Goal: Use online tool/utility: Utilize a website feature to perform a specific function

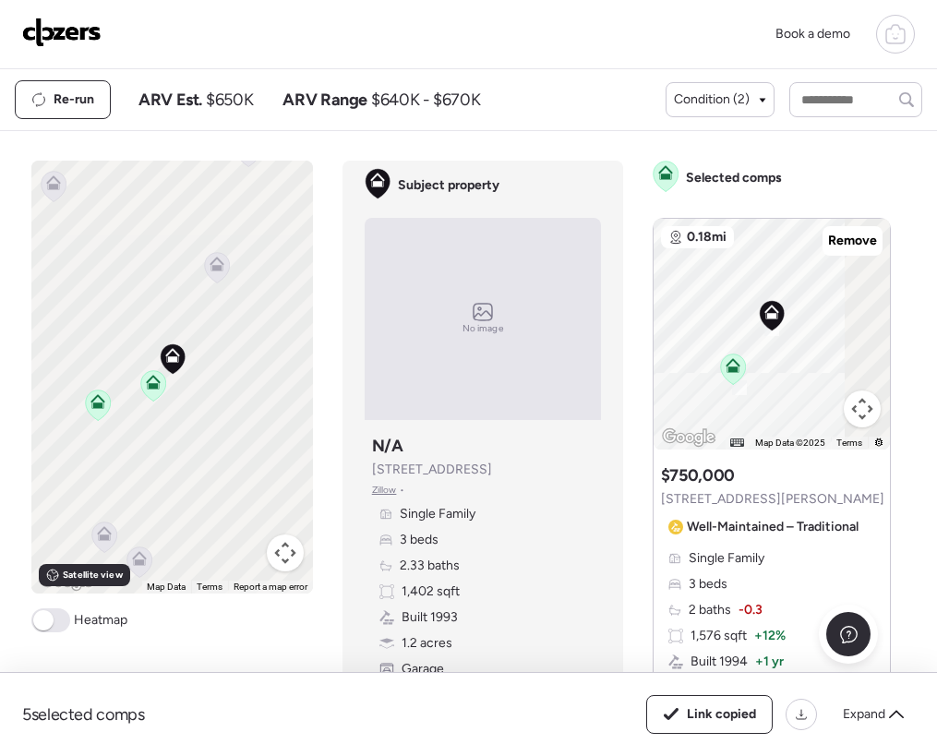
click at [67, 33] on img at bounding box center [61, 33] width 79 height 30
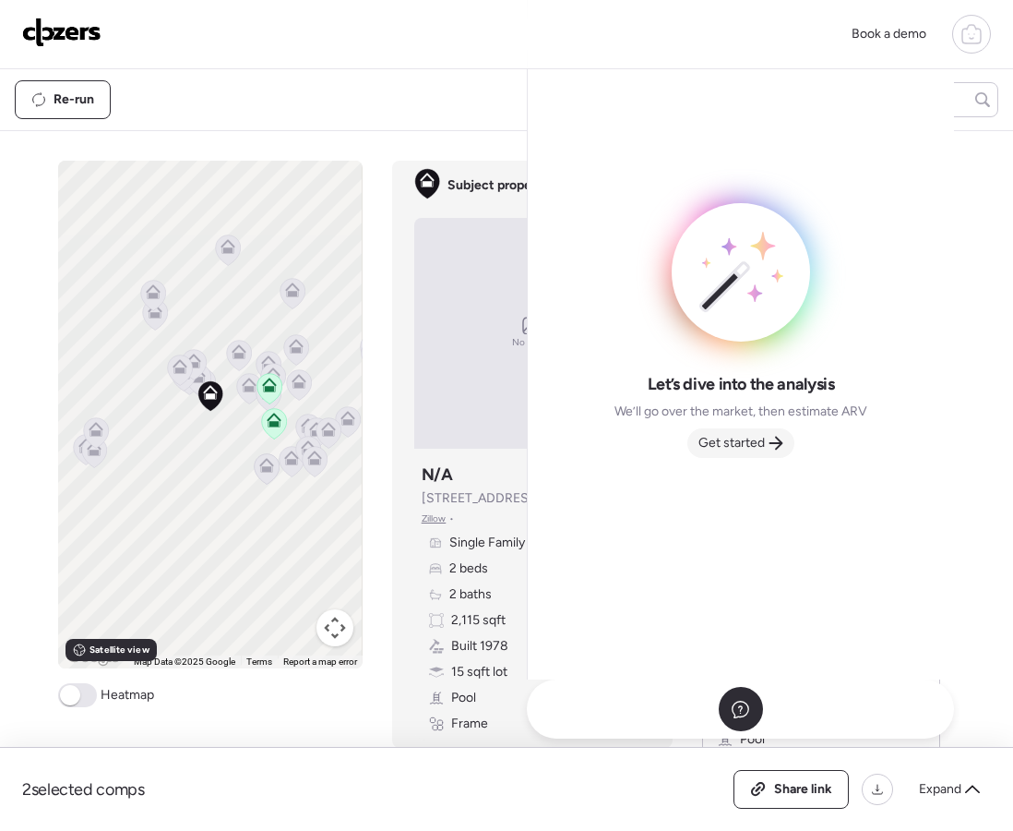
click at [756, 450] on span "Get started" at bounding box center [732, 443] width 66 height 18
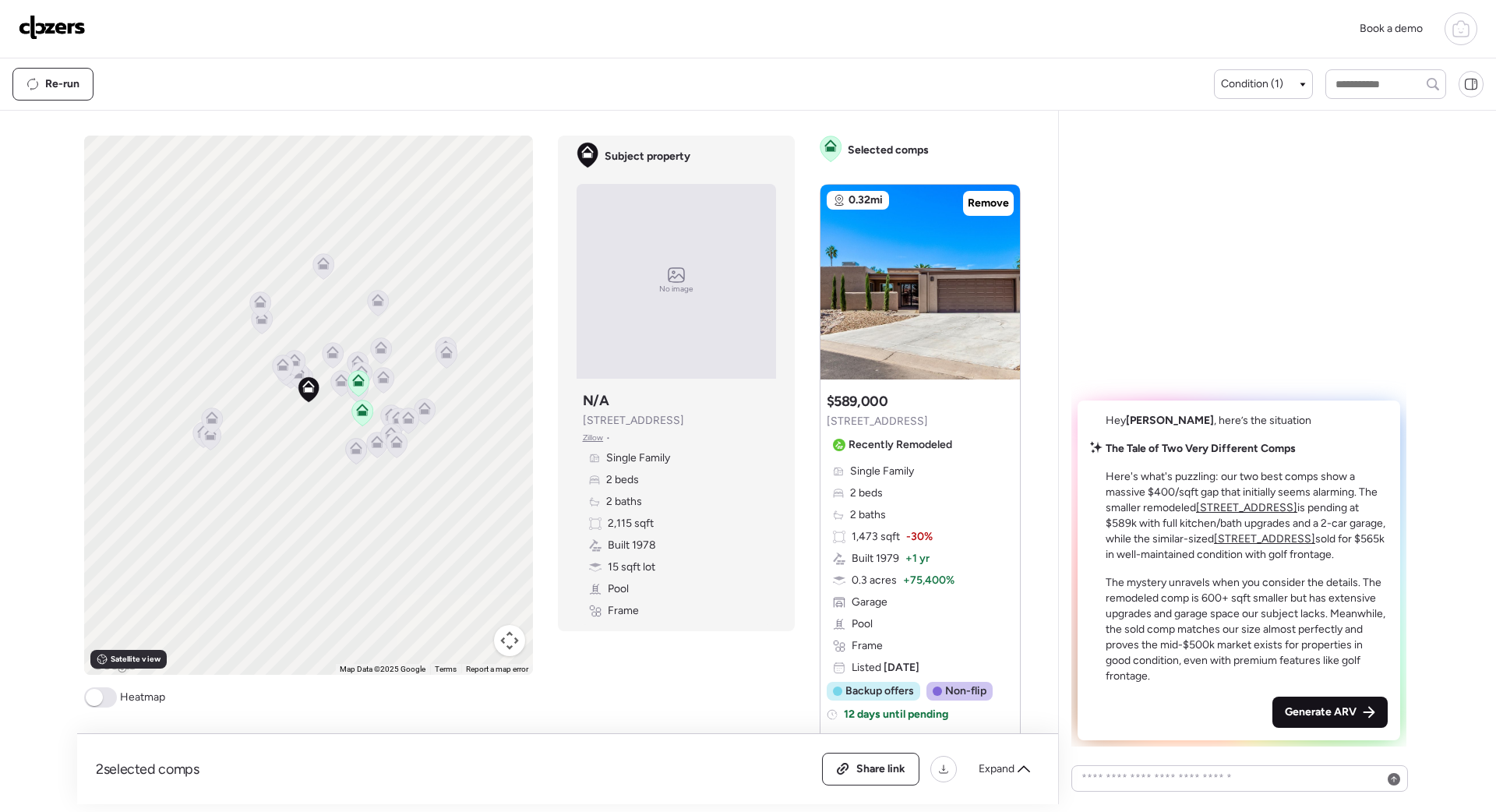
click at [854, 701] on span "Generate ARV" at bounding box center [1320, 712] width 72 height 15
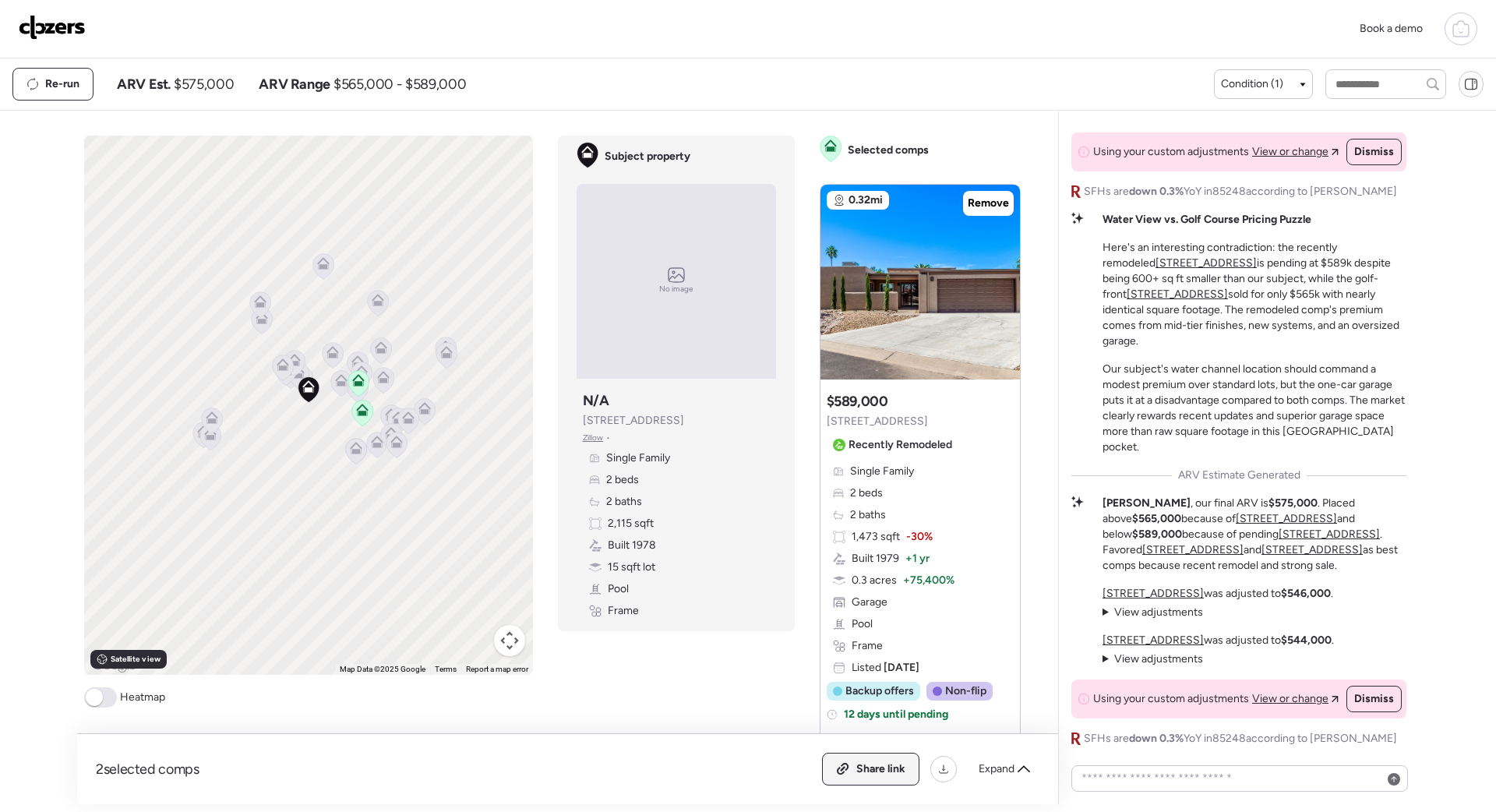
click at [845, 701] on icon at bounding box center [843, 769] width 14 height 13
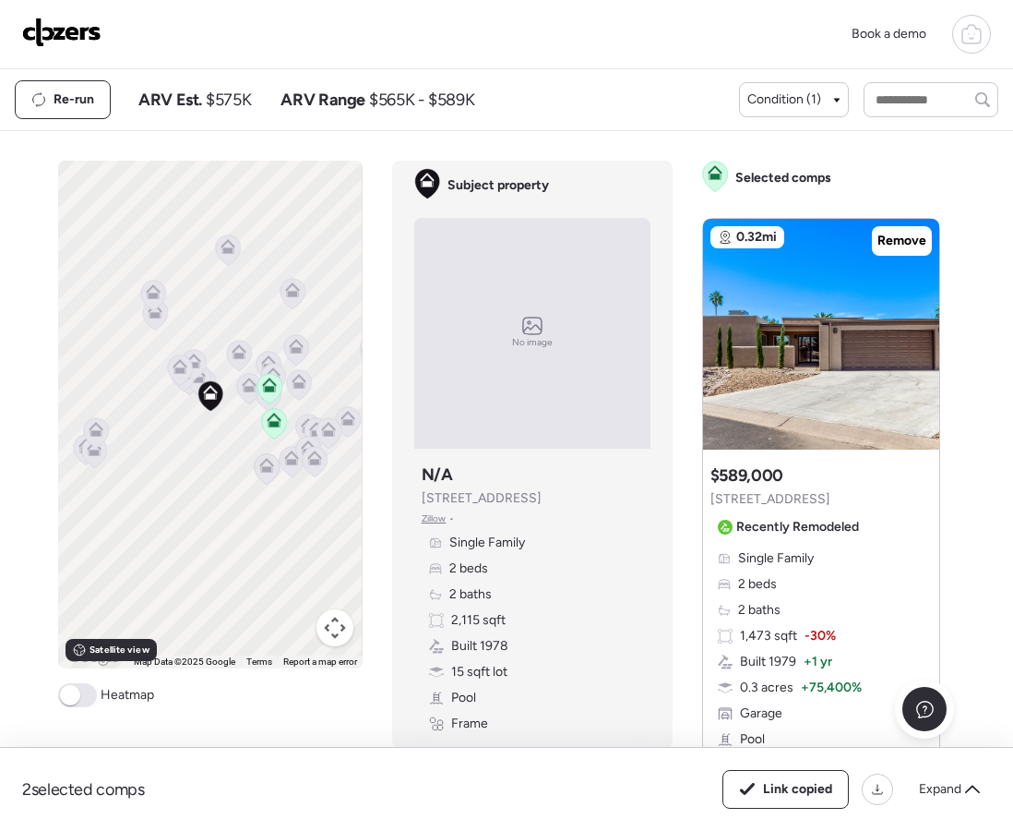
click at [65, 45] on img at bounding box center [61, 33] width 79 height 30
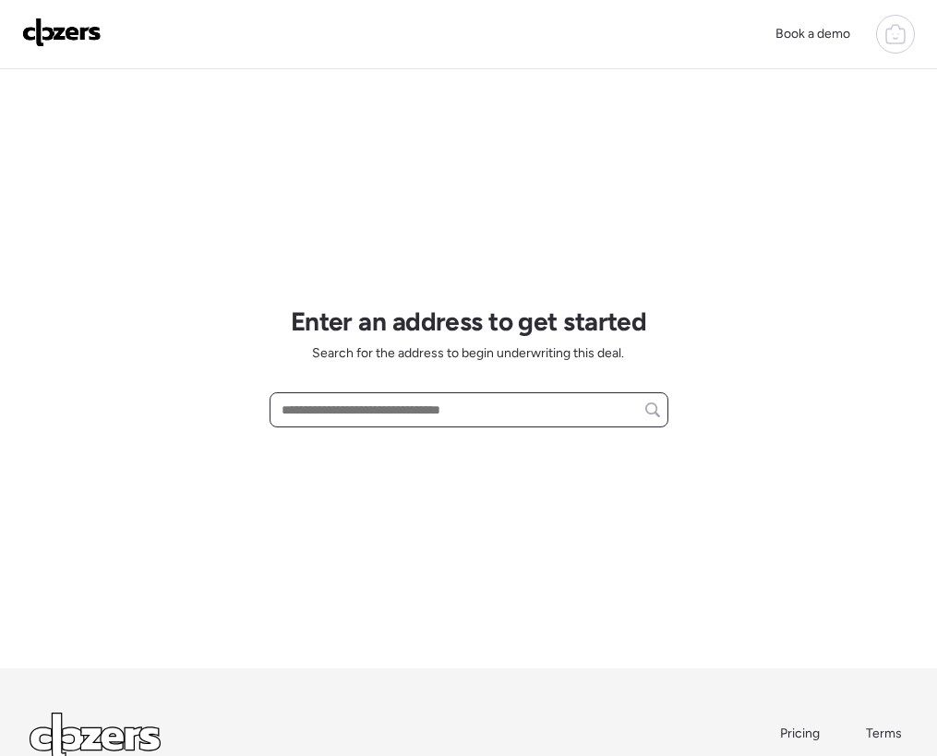
click at [352, 414] on input "text" at bounding box center [469, 410] width 382 height 26
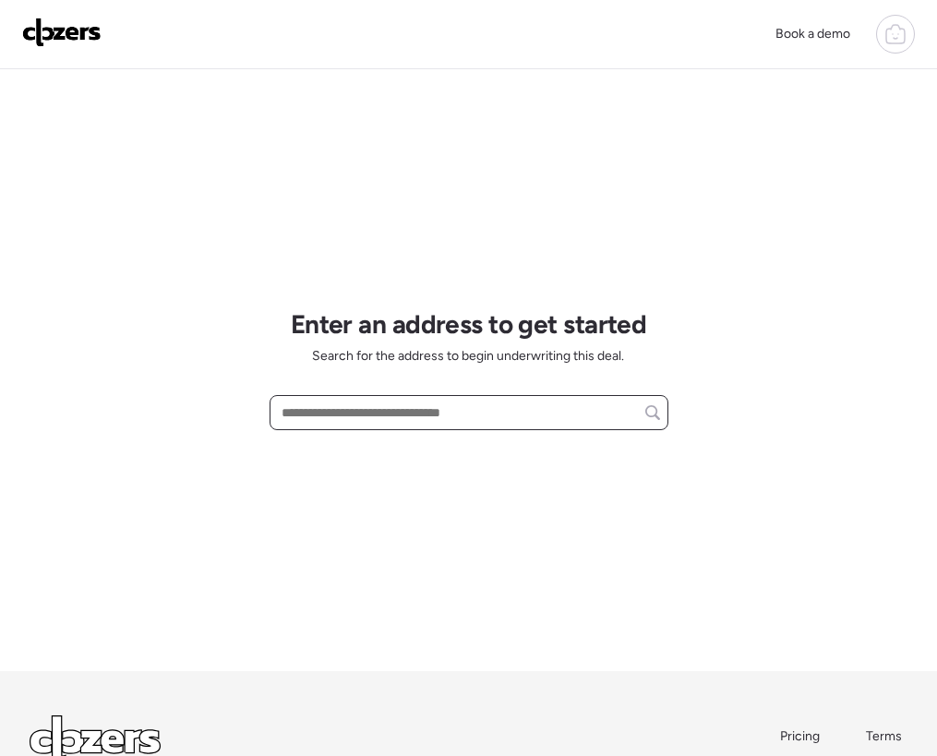
scroll to position [4, 0]
paste input "**********"
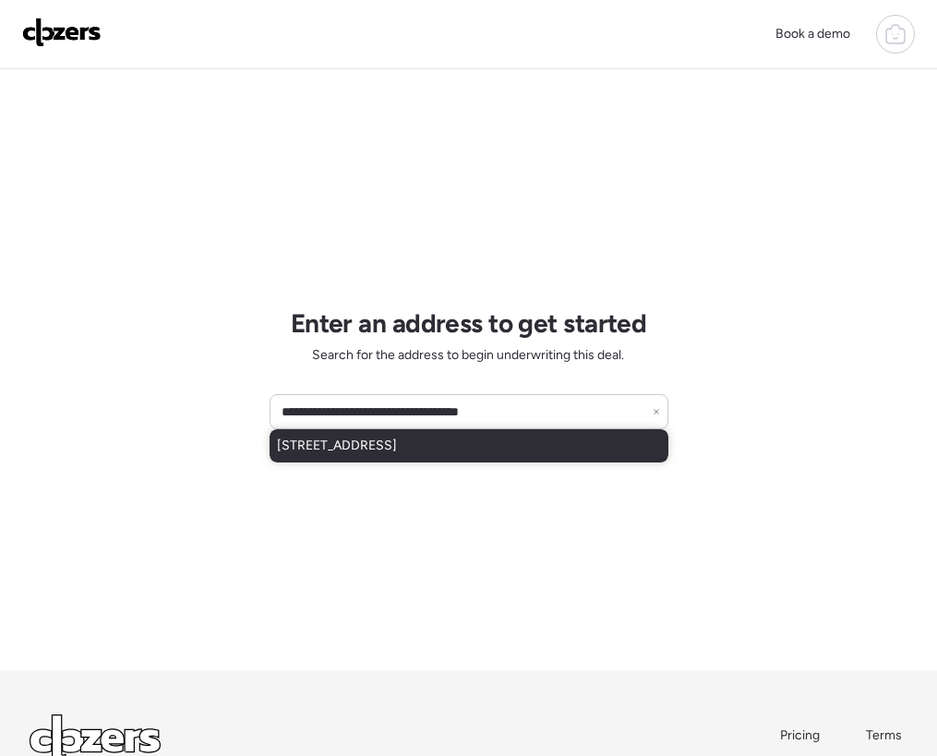
click at [363, 442] on span "[STREET_ADDRESS]" at bounding box center [337, 446] width 120 height 18
type input "**********"
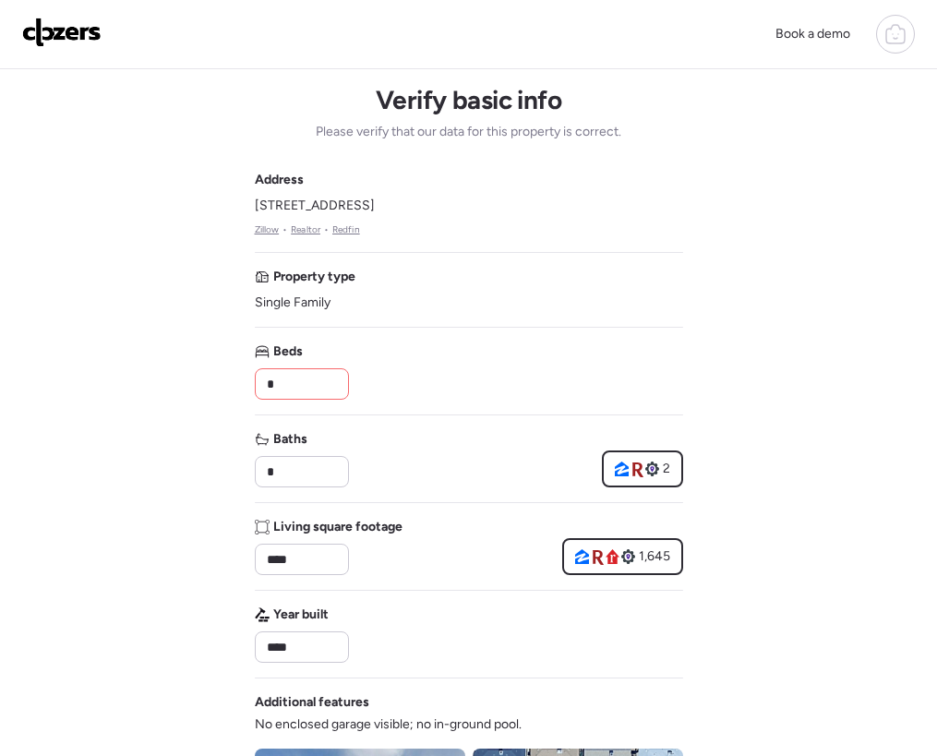
click at [309, 379] on input "*" at bounding box center [302, 384] width 78 height 26
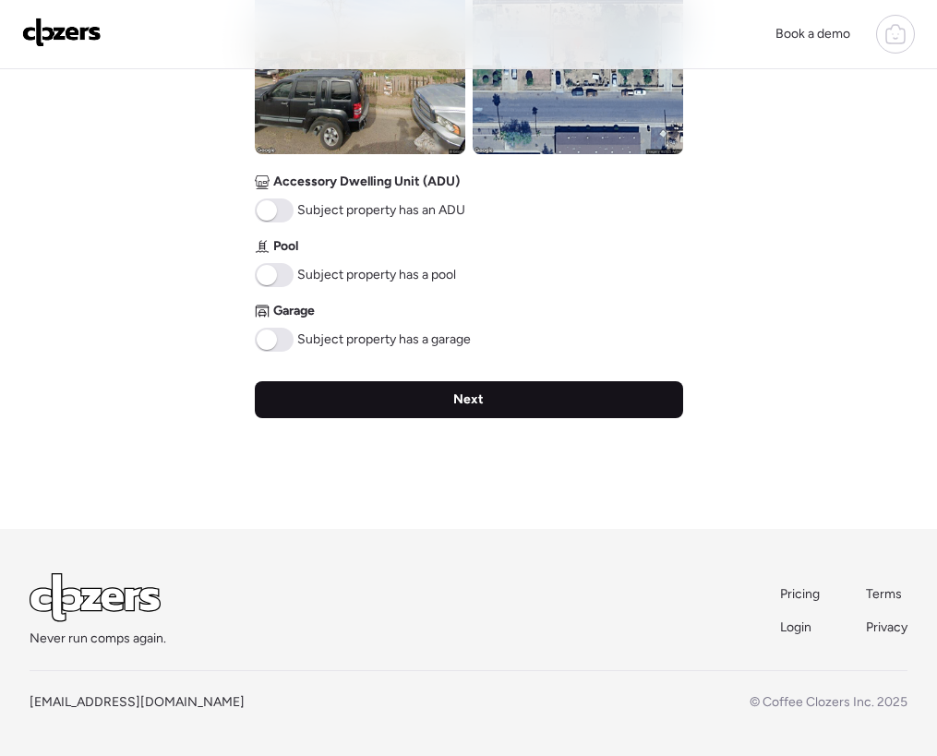
type input "*"
click at [444, 396] on div "Next" at bounding box center [469, 399] width 428 height 37
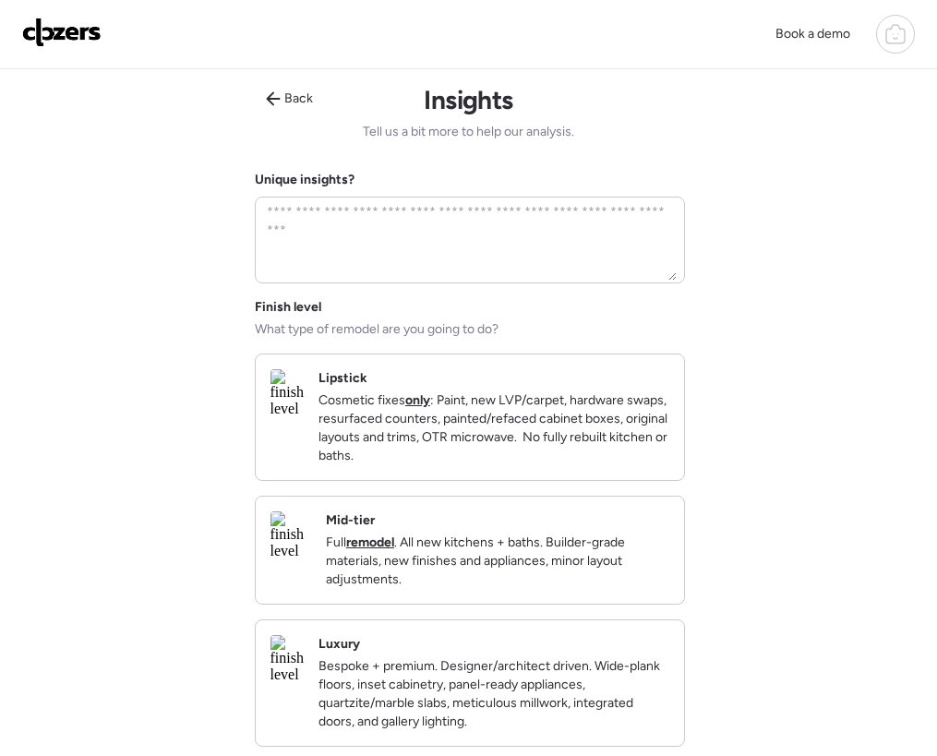
click at [439, 404] on p "Cosmetic fixes only : Paint, new LVP/carpet, hardware swaps, resurfaced counter…" at bounding box center [493, 428] width 351 height 74
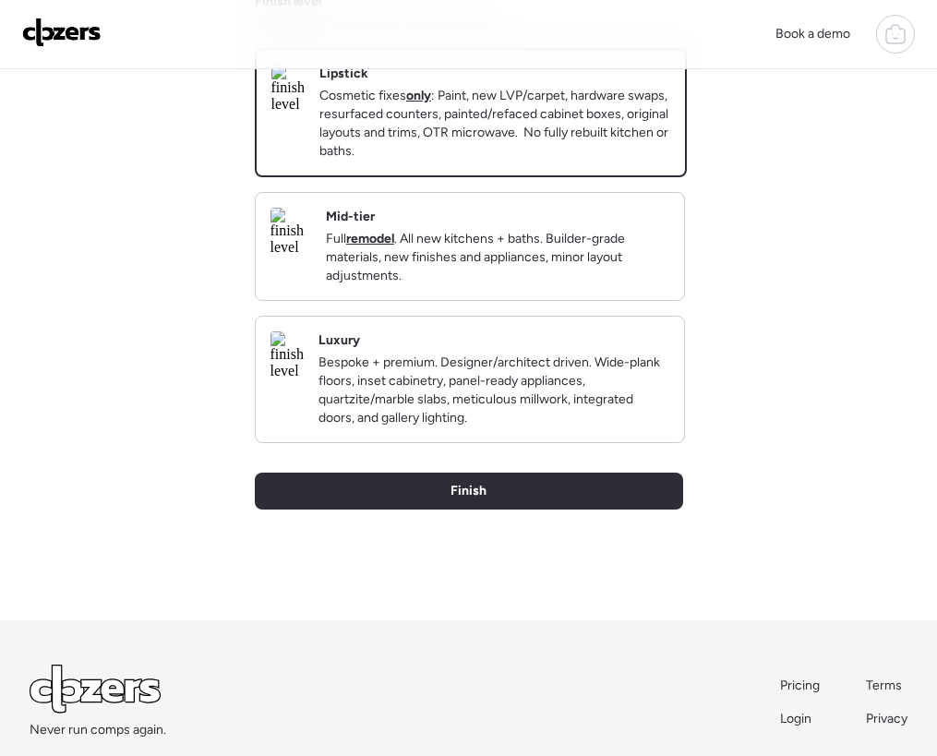
scroll to position [427, 0]
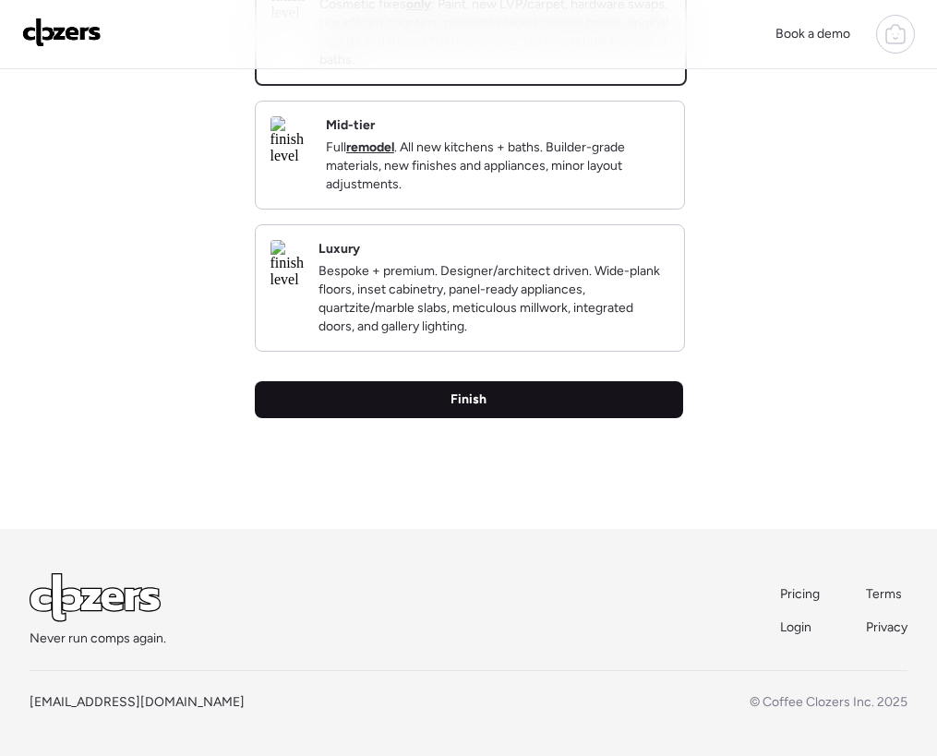
click at [441, 401] on div "Finish" at bounding box center [469, 399] width 428 height 37
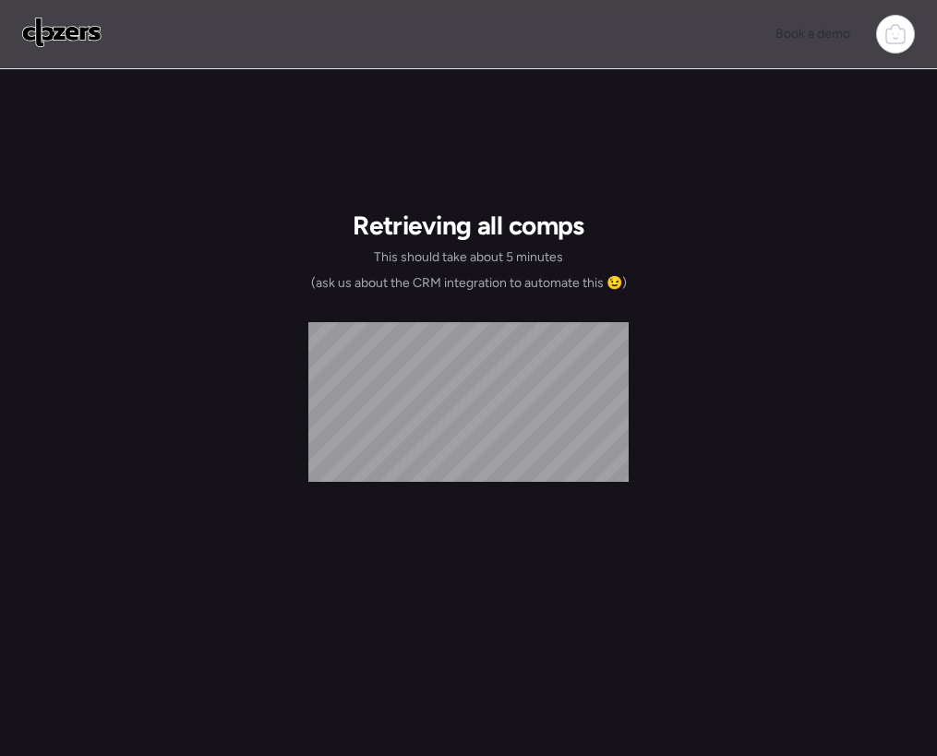
click at [78, 31] on img at bounding box center [61, 33] width 79 height 30
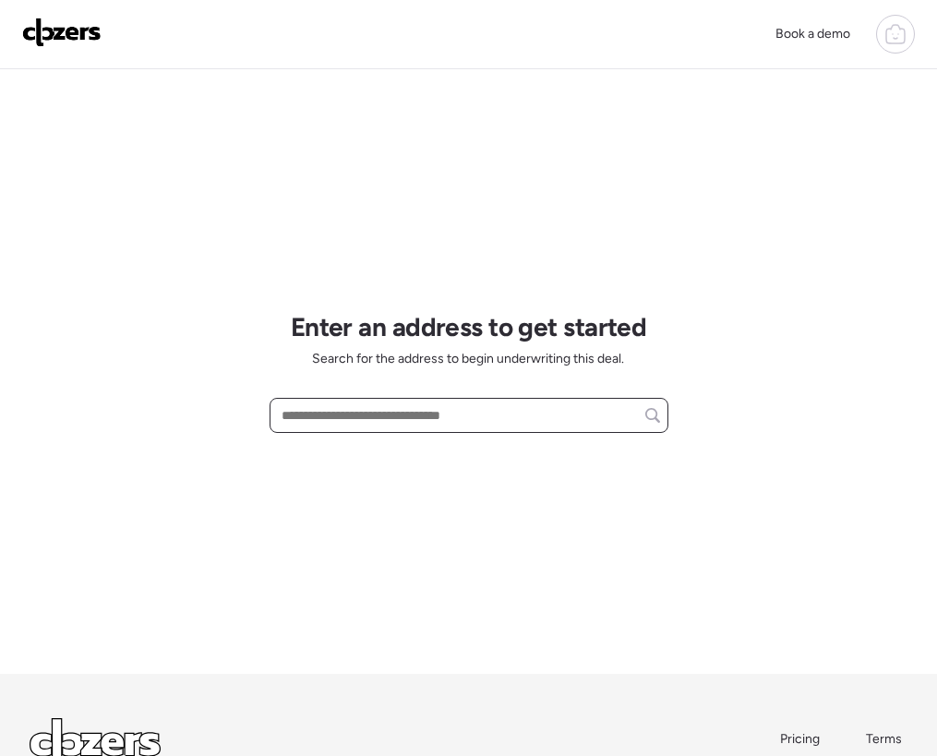
paste input "**********"
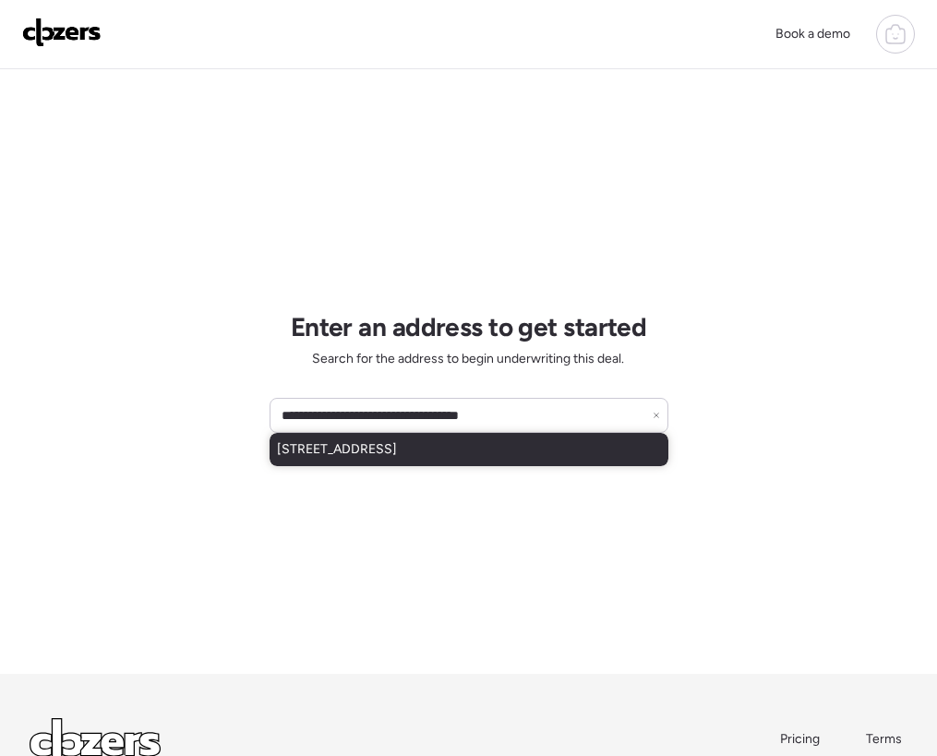
click at [397, 458] on span "[STREET_ADDRESS]" at bounding box center [337, 449] width 120 height 18
type input "**********"
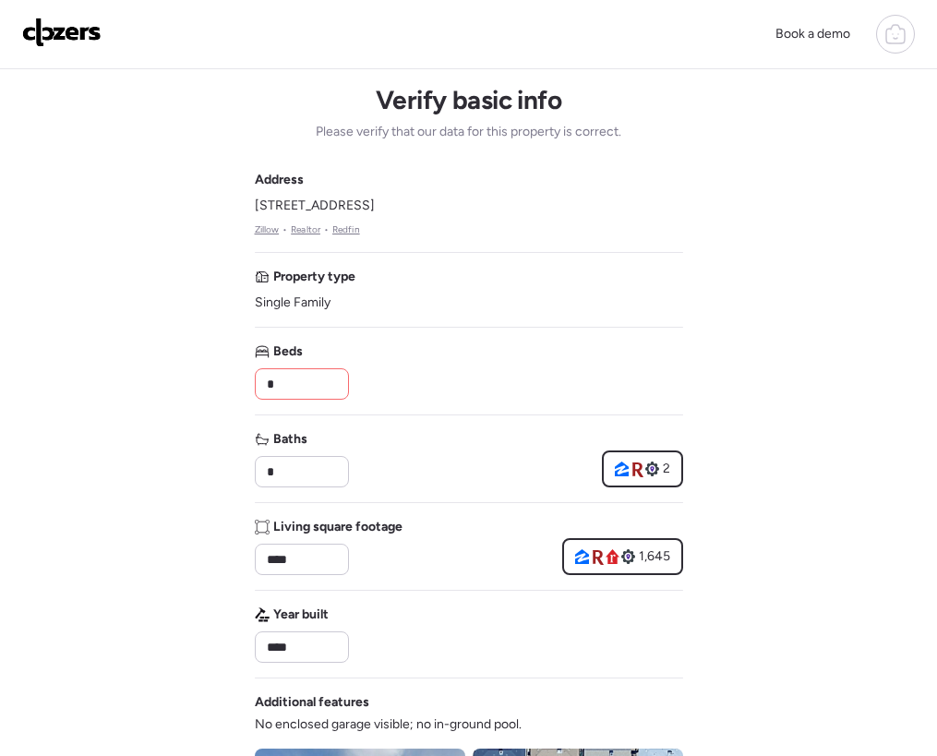
click at [304, 382] on input "*" at bounding box center [302, 384] width 78 height 26
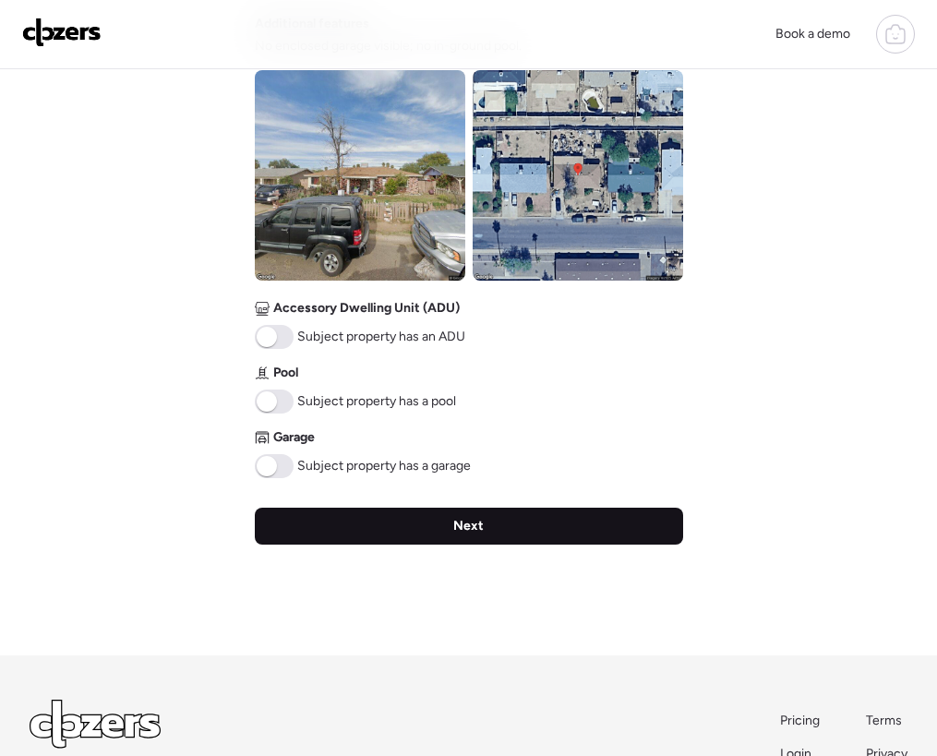
type input "*"
click at [431, 509] on div "Next" at bounding box center [469, 526] width 428 height 37
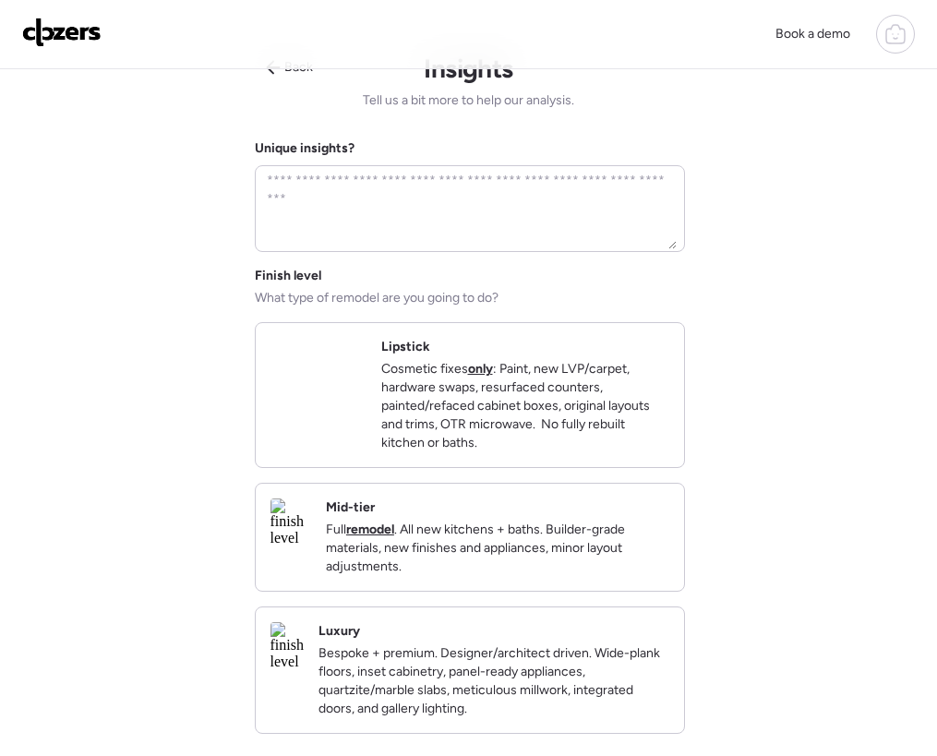
click at [462, 426] on p "Cosmetic fixes only : Paint, new LVP/carpet, hardware swaps, resurfaced counter…" at bounding box center [493, 397] width 351 height 74
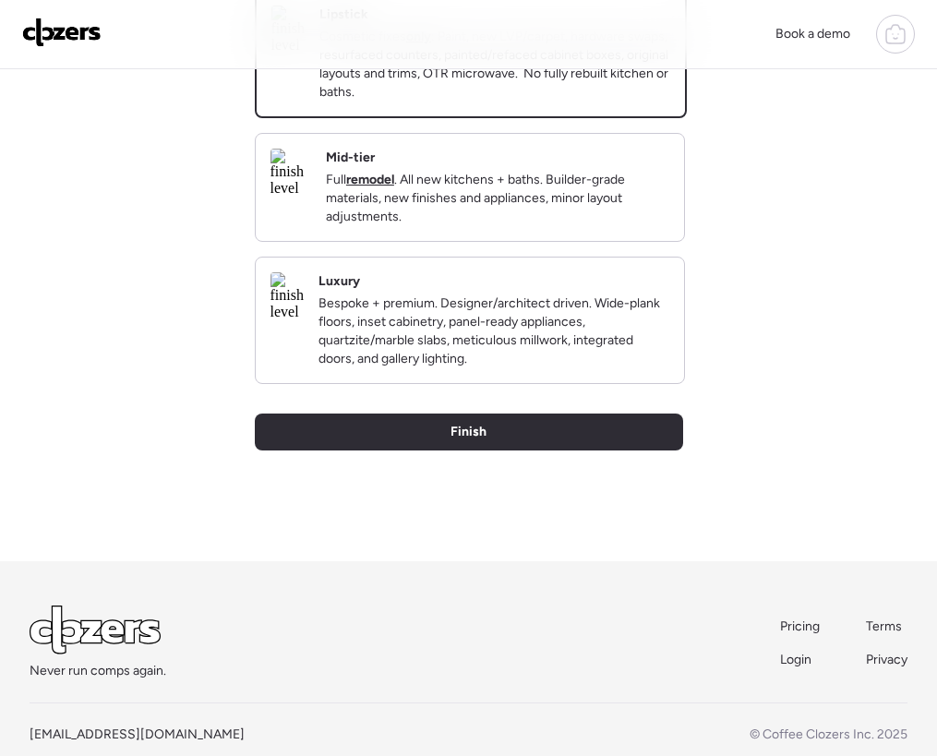
scroll to position [427, 0]
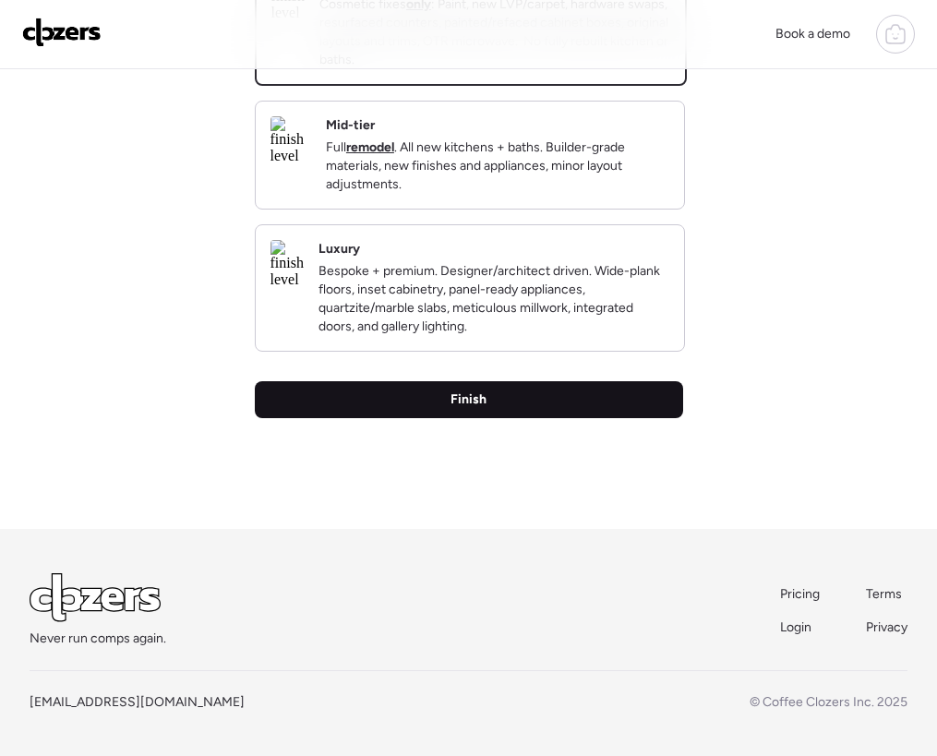
click at [464, 412] on div "Finish" at bounding box center [469, 399] width 428 height 37
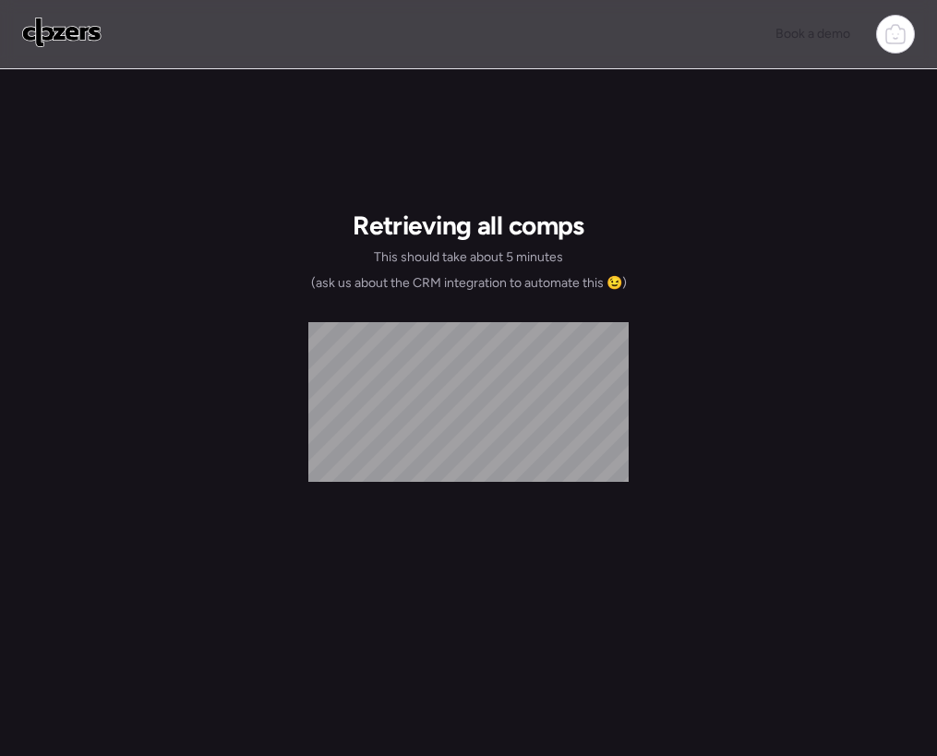
click at [54, 33] on img at bounding box center [61, 33] width 79 height 30
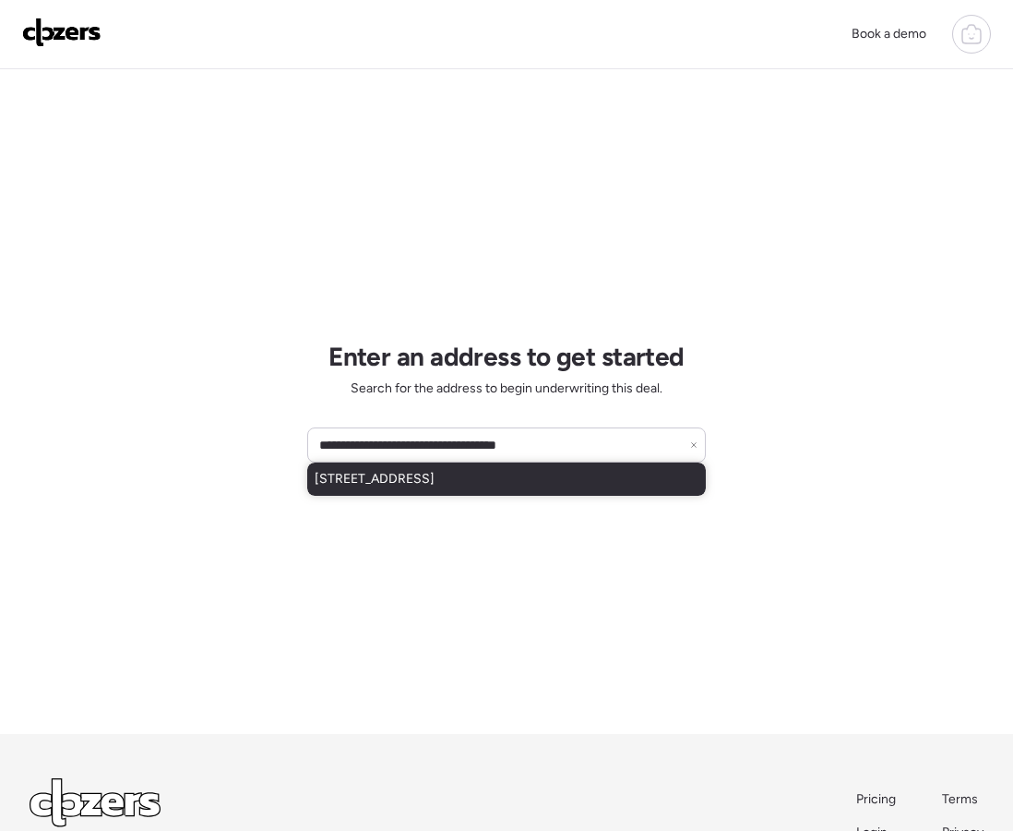
click at [409, 488] on div "[STREET_ADDRESS]" at bounding box center [506, 478] width 399 height 33
type input "**********"
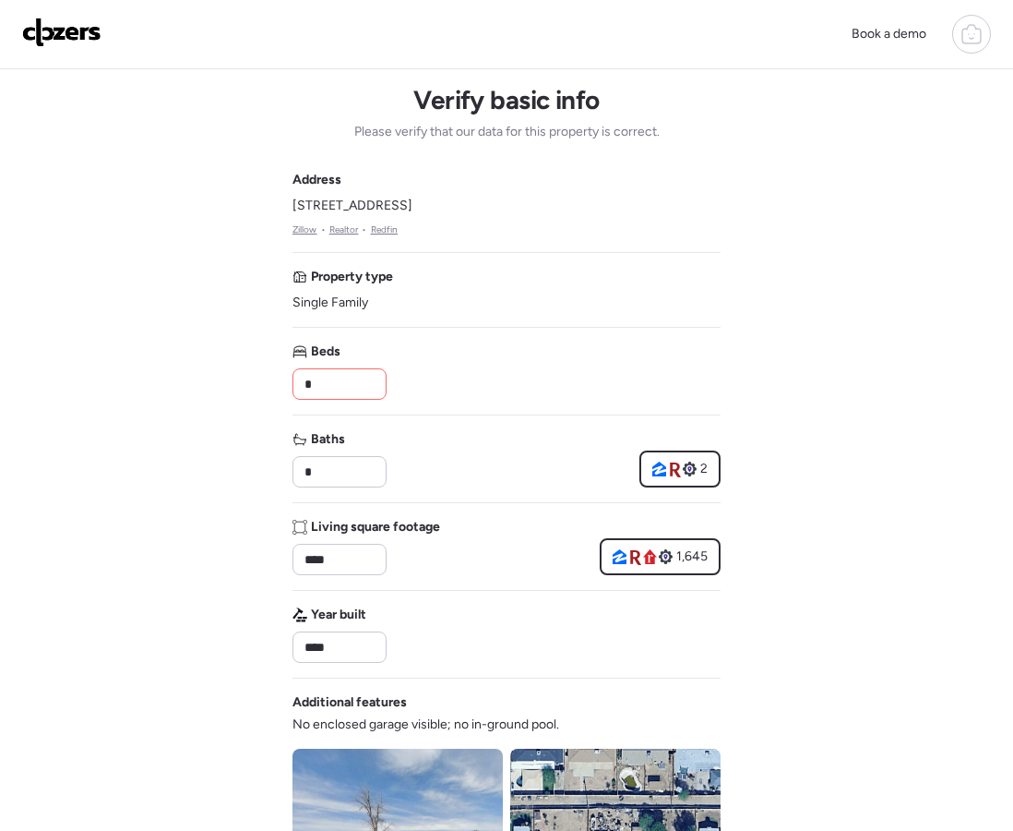
click at [326, 389] on input "*" at bounding box center [340, 384] width 78 height 26
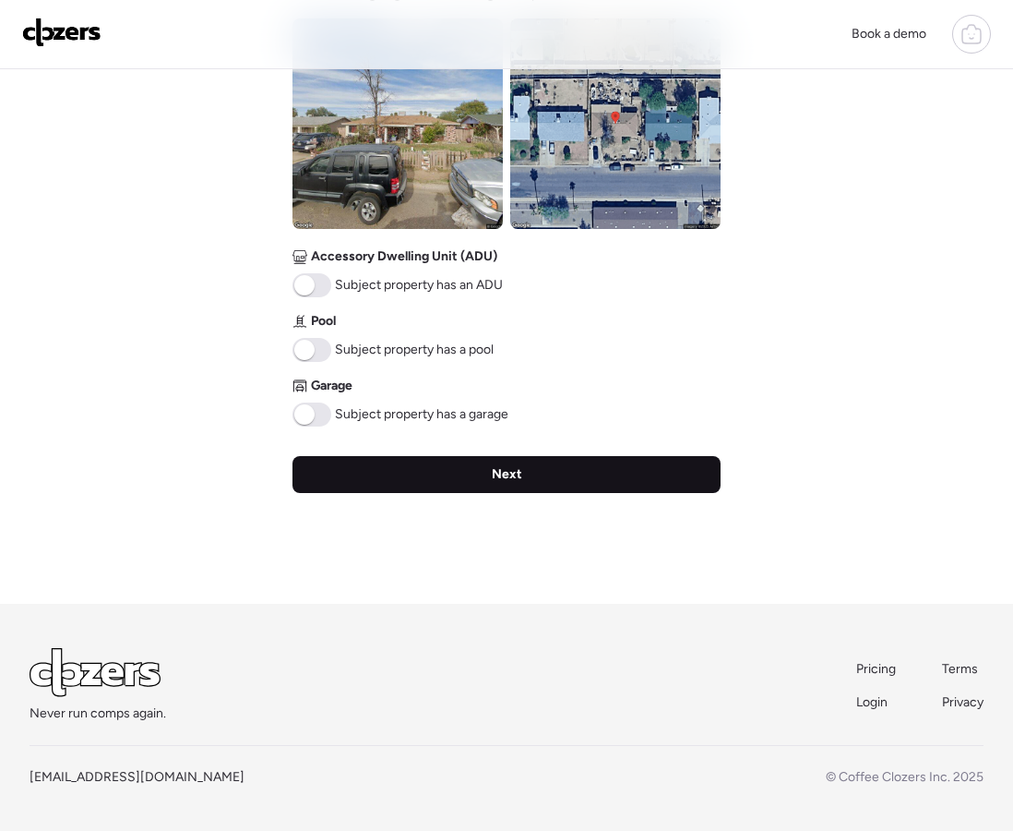
type input "*"
click at [497, 484] on div "Next" at bounding box center [507, 474] width 428 height 37
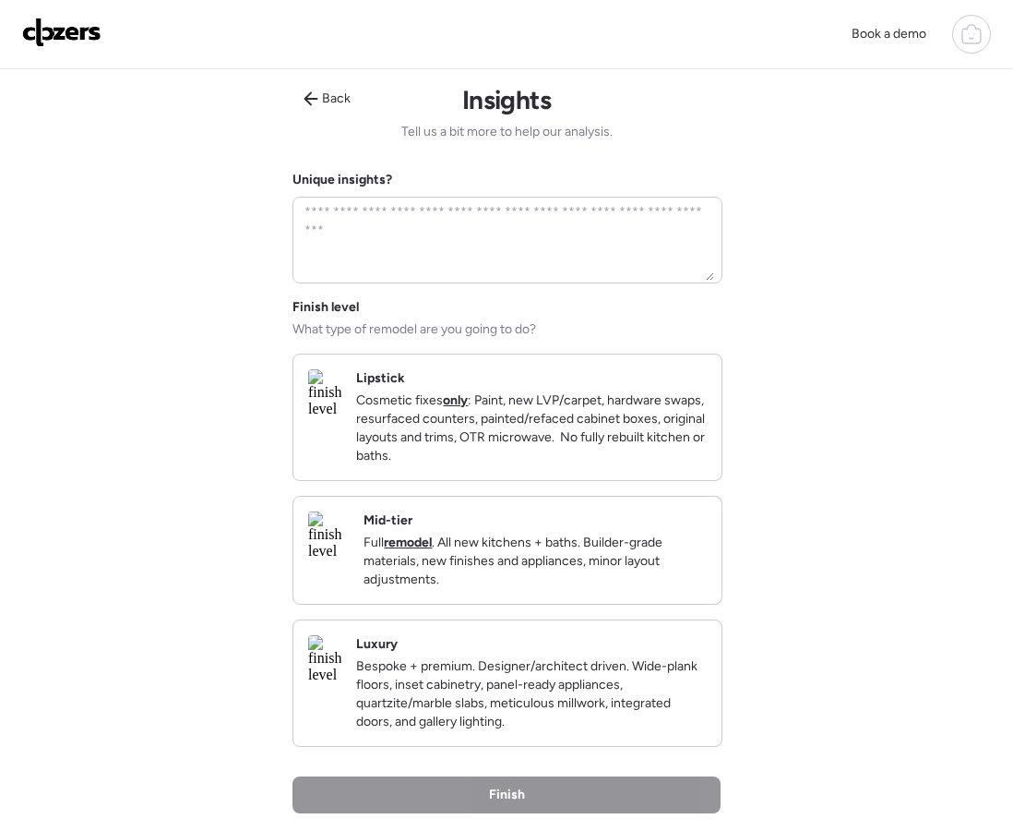
click at [486, 436] on p "Cosmetic fixes only : Paint, new LVP/carpet, hardware swaps, resurfaced counter…" at bounding box center [531, 428] width 351 height 74
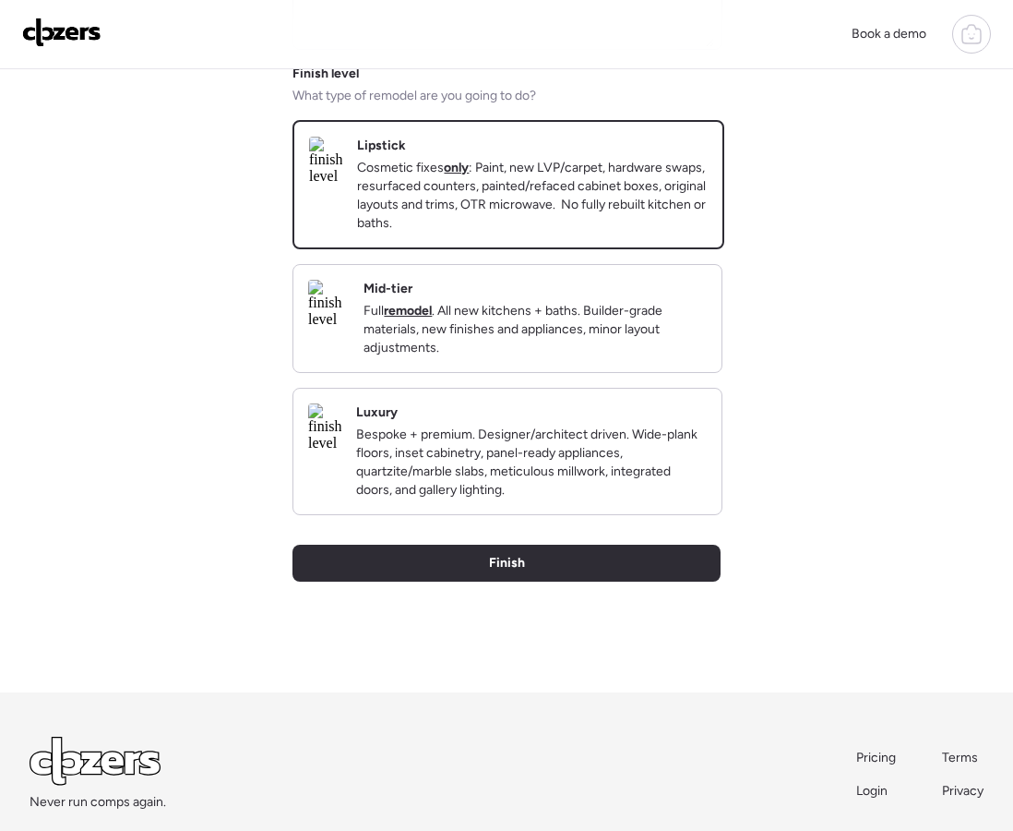
scroll to position [328, 0]
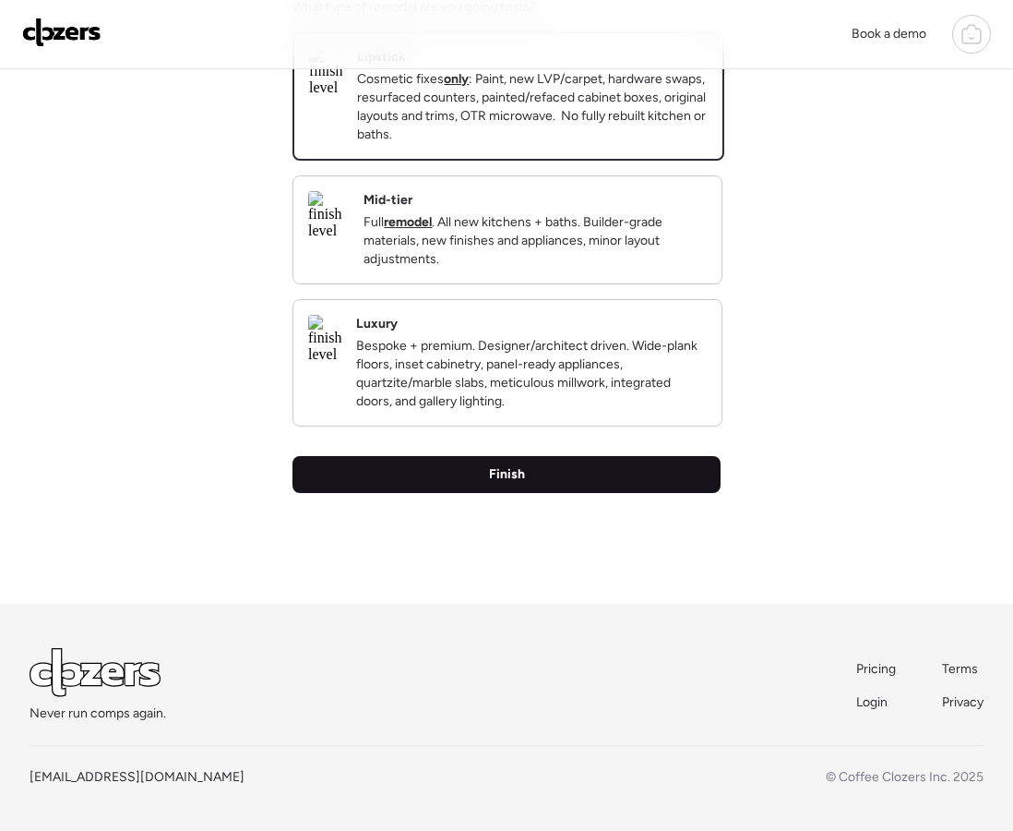
click at [509, 484] on span "Finish" at bounding box center [507, 474] width 36 height 18
